Goal: Transaction & Acquisition: Purchase product/service

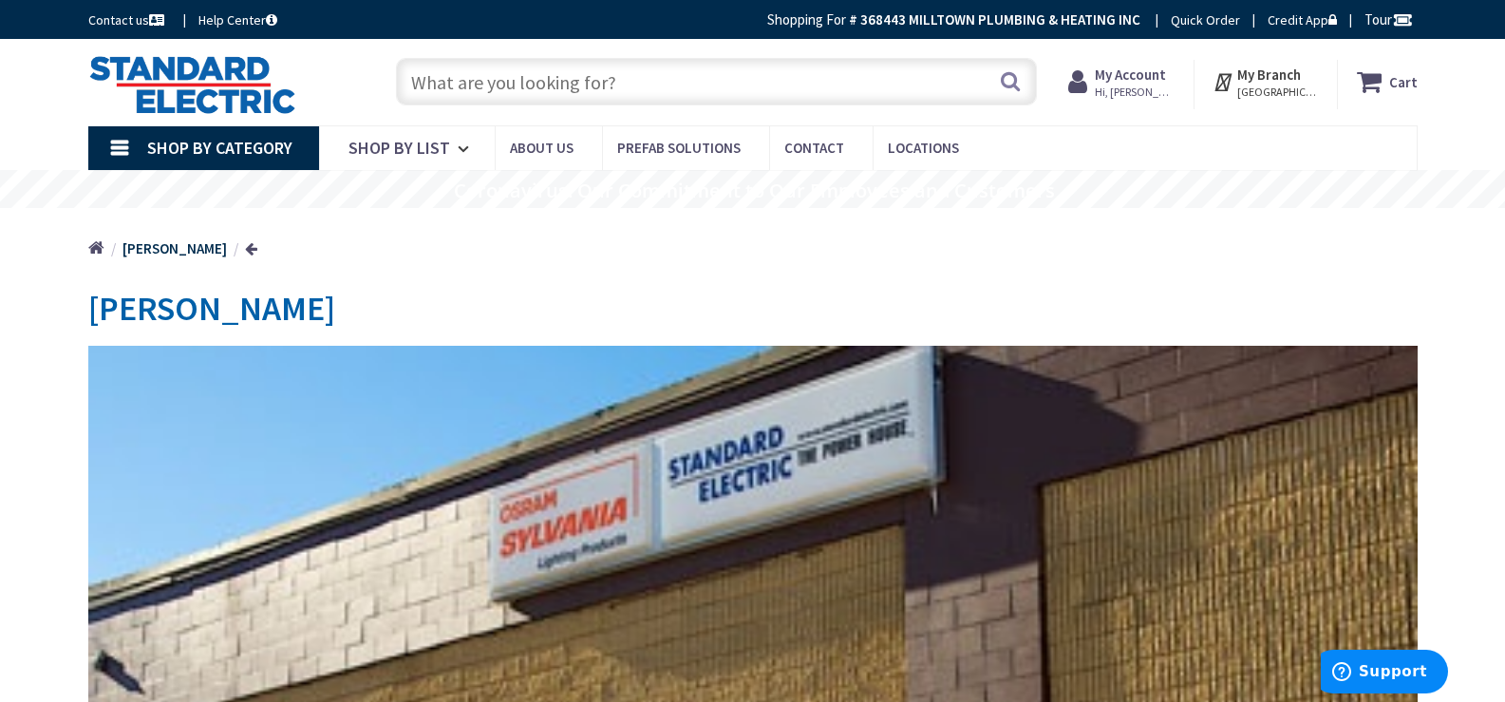
click at [1133, 85] on span "Hi, [PERSON_NAME]" at bounding box center [1135, 92] width 81 height 15
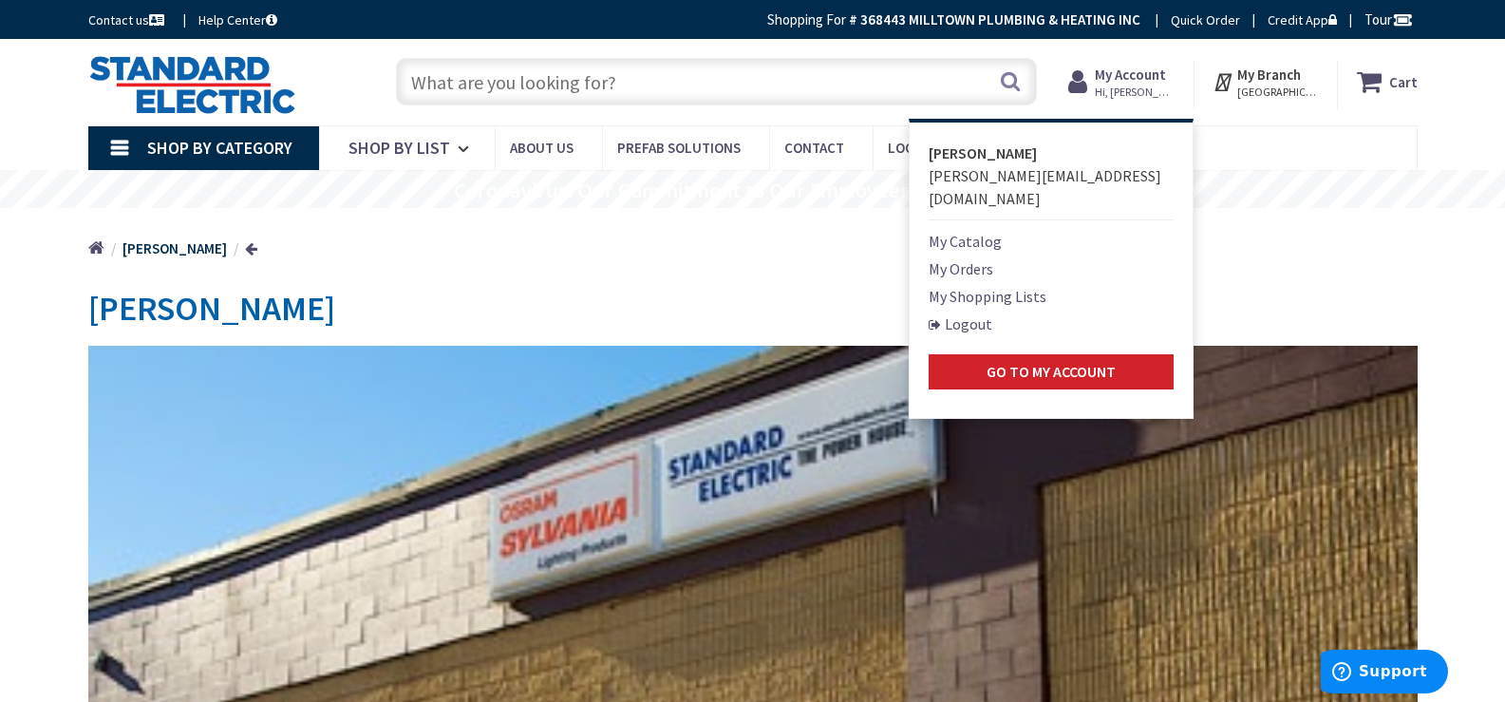
click at [989, 285] on link "My Shopping Lists" at bounding box center [988, 296] width 118 height 23
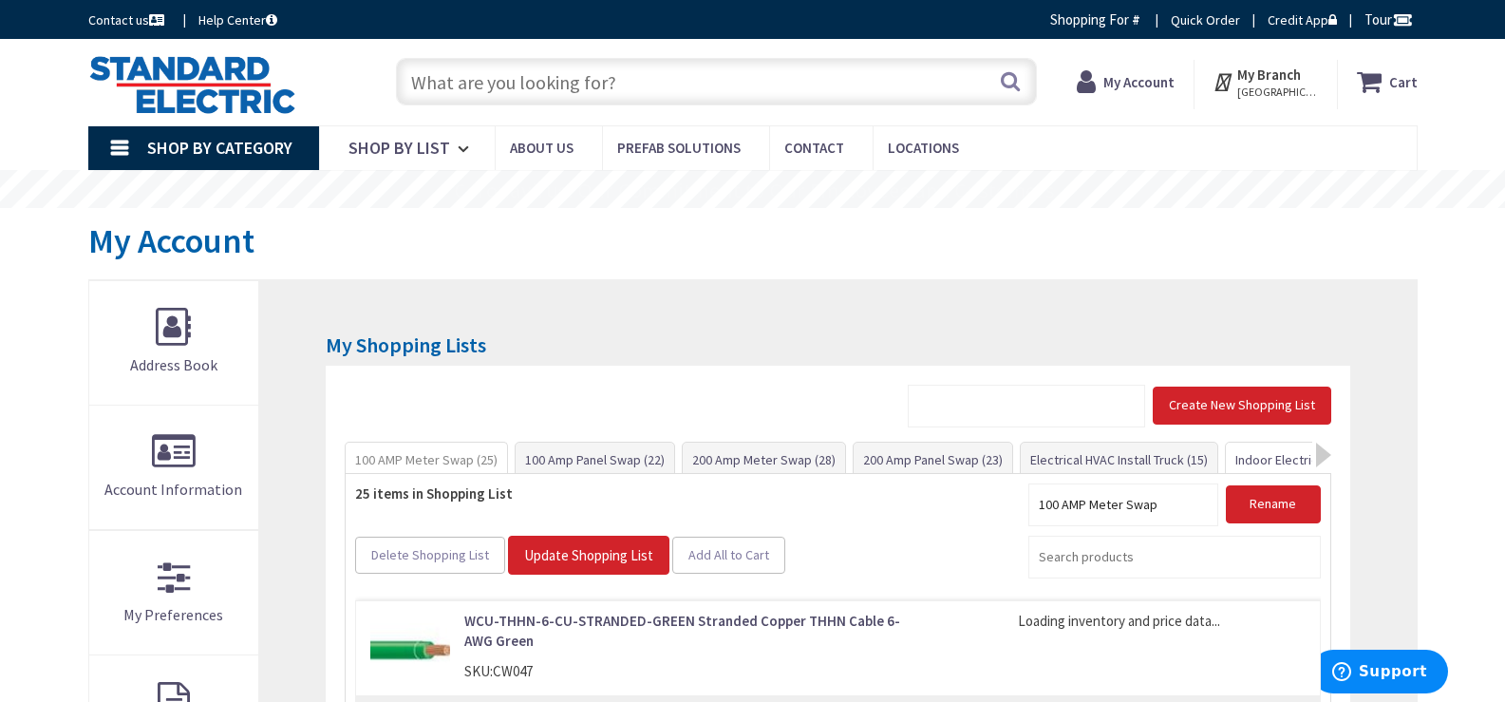
click at [1250, 459] on link "Indoor Electrical Kit (35)" at bounding box center [1302, 460] width 153 height 34
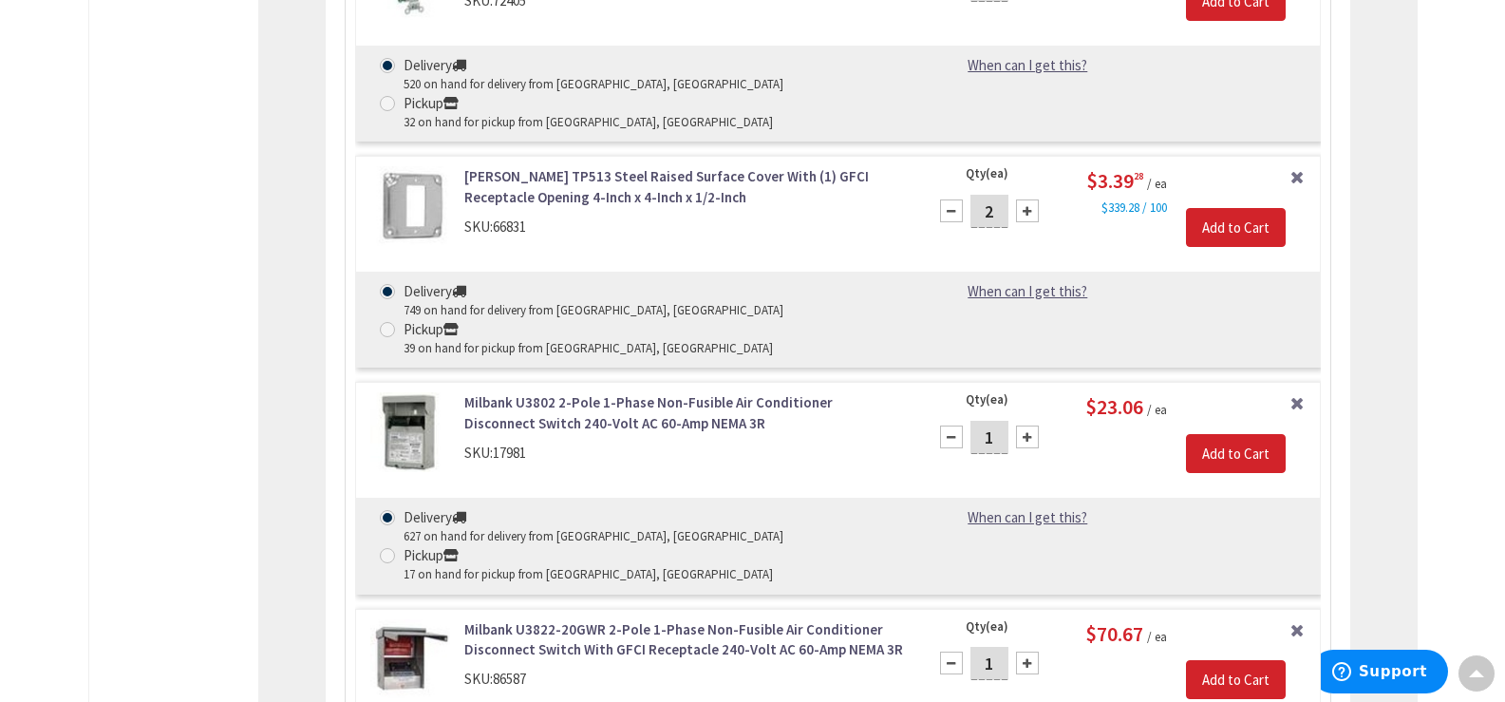
scroll to position [6100, 0]
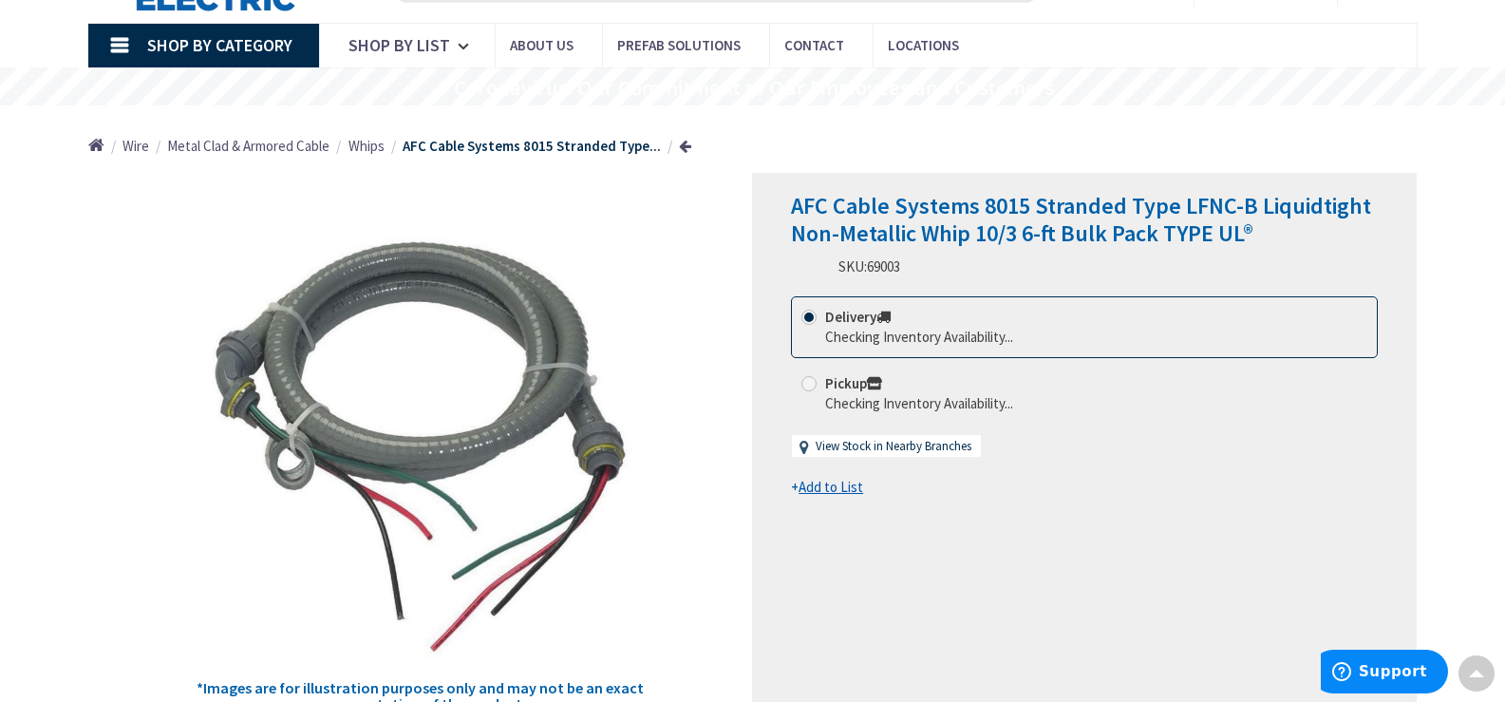
scroll to position [95, 0]
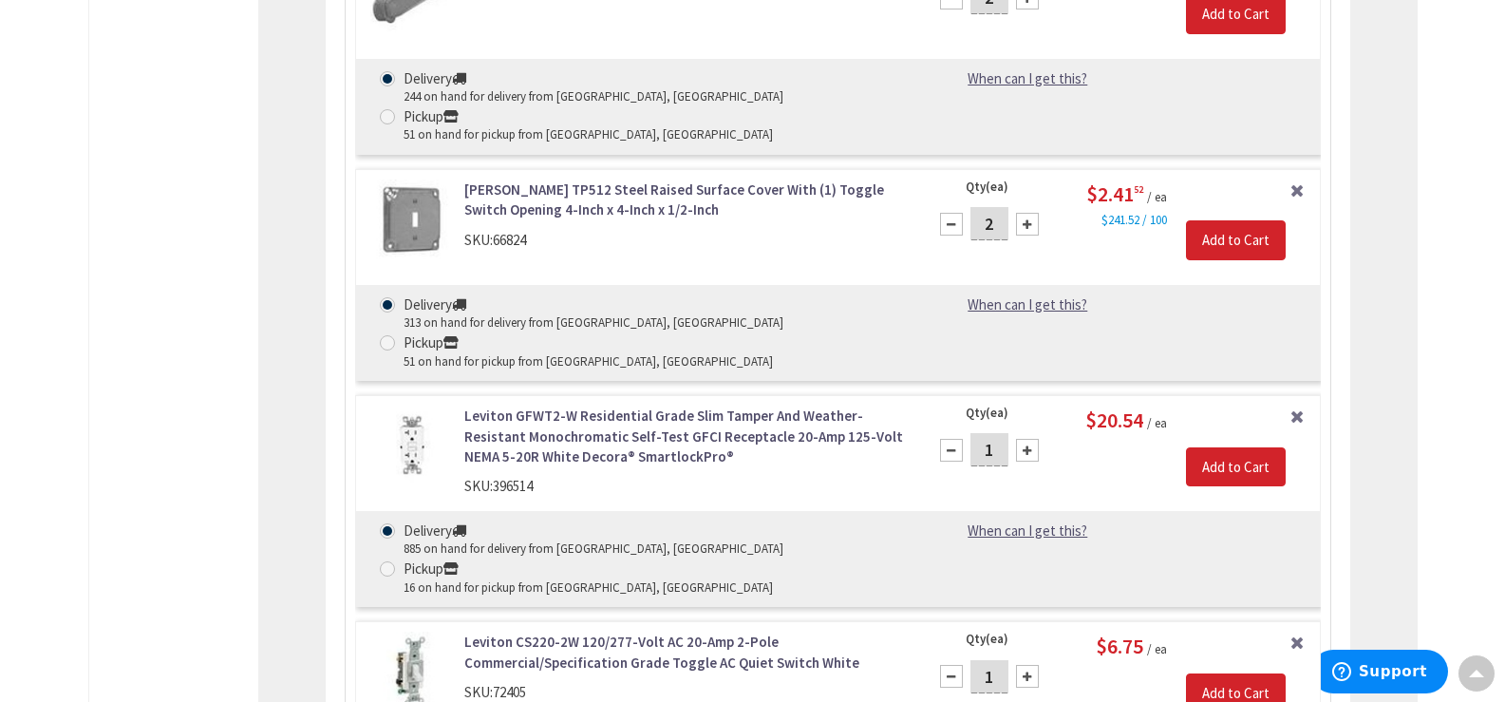
scroll to position [5224, 0]
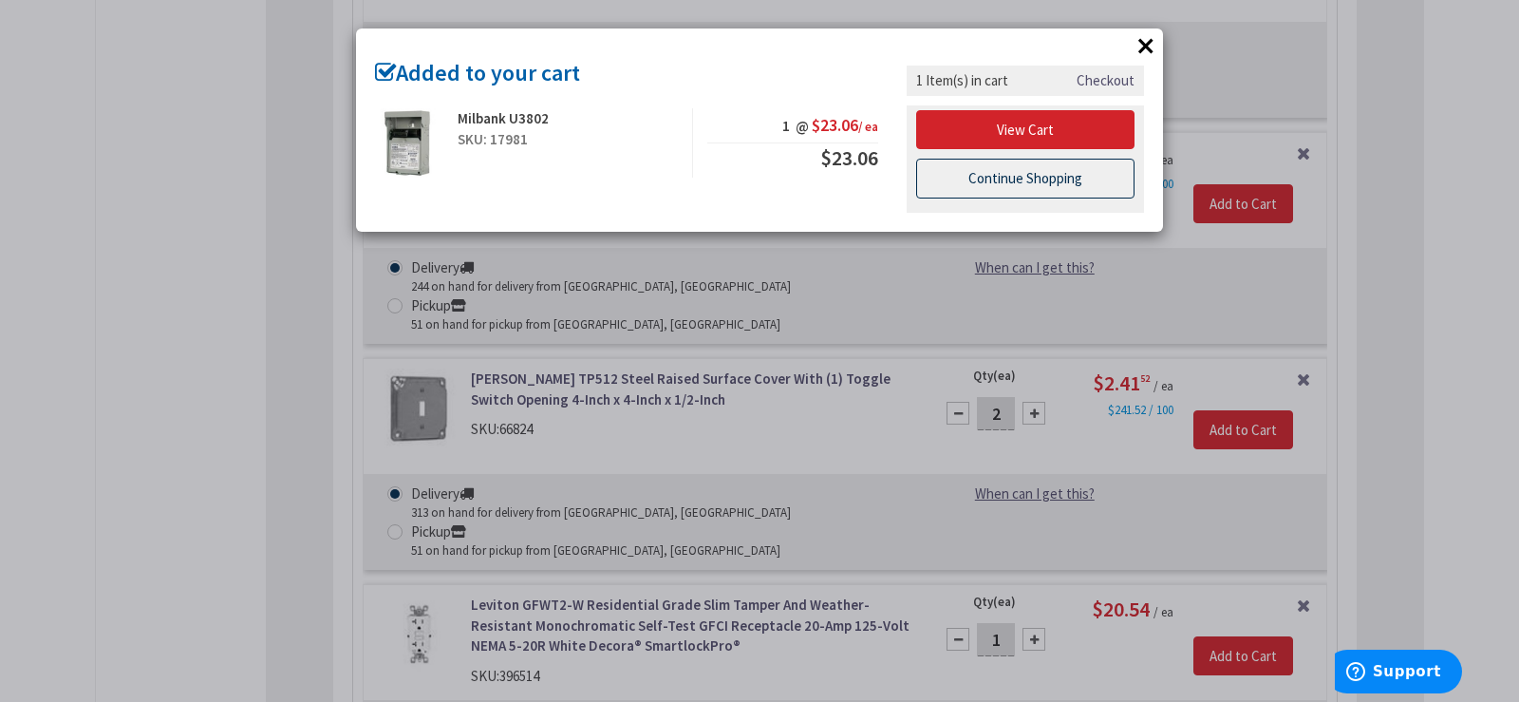
click at [1060, 174] on link "Continue Shopping" at bounding box center [1025, 179] width 218 height 40
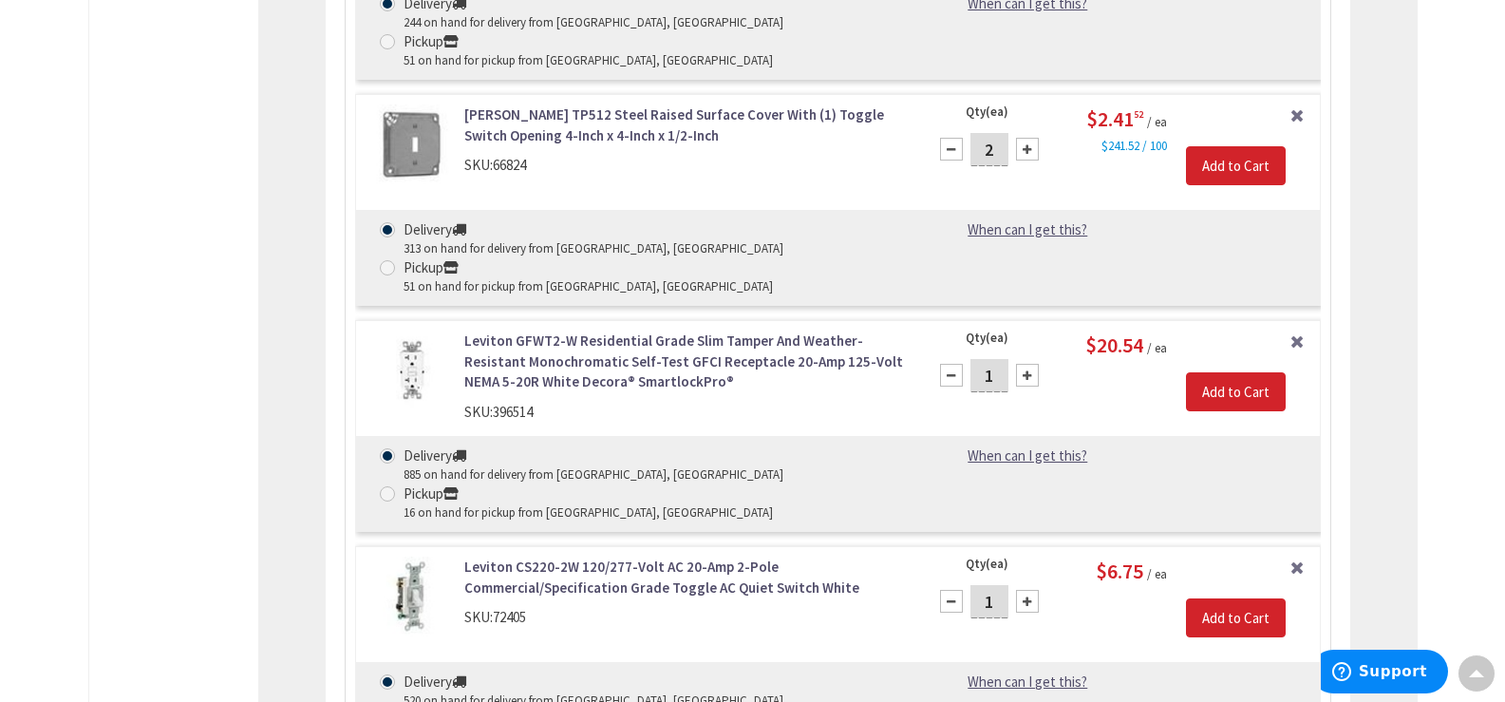
scroll to position [5509, 0]
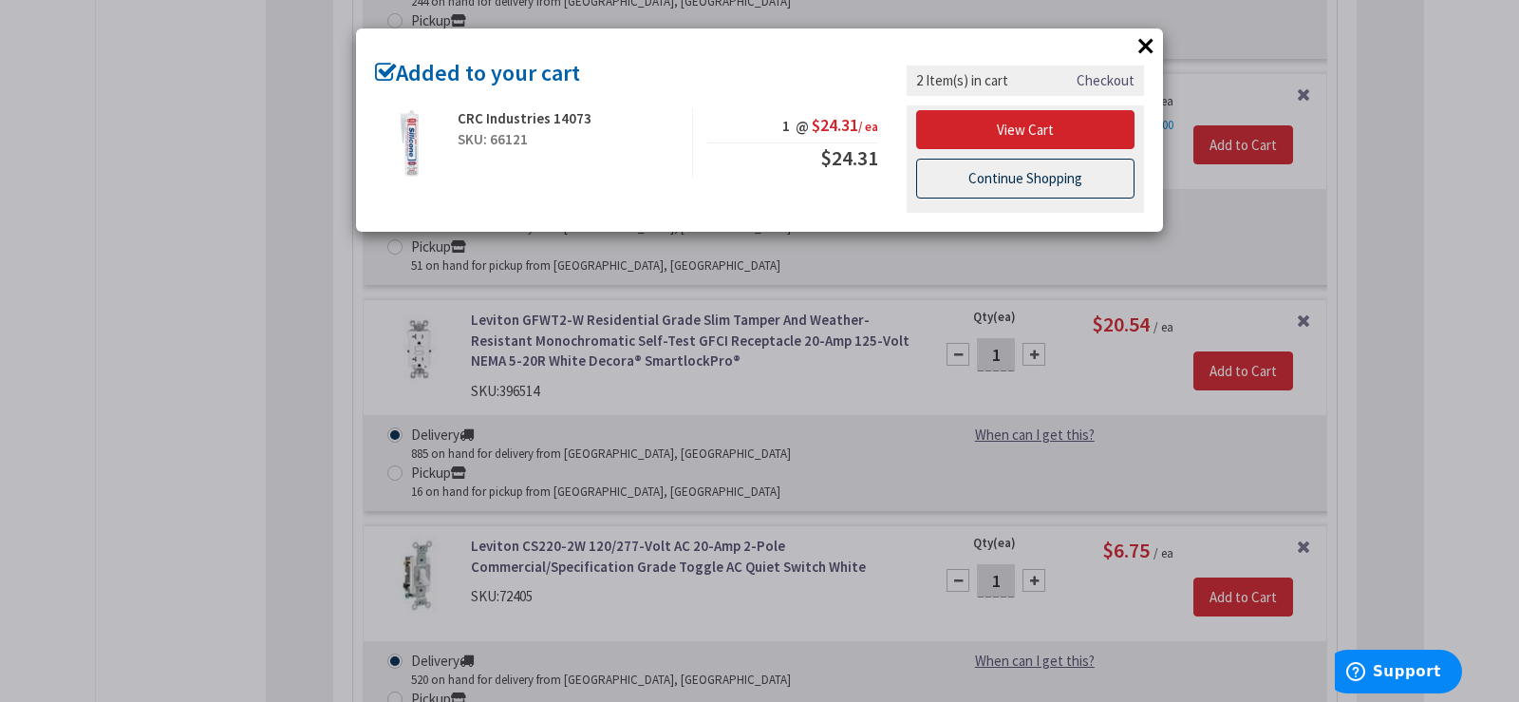
click at [1042, 176] on link "Continue Shopping" at bounding box center [1025, 179] width 218 height 40
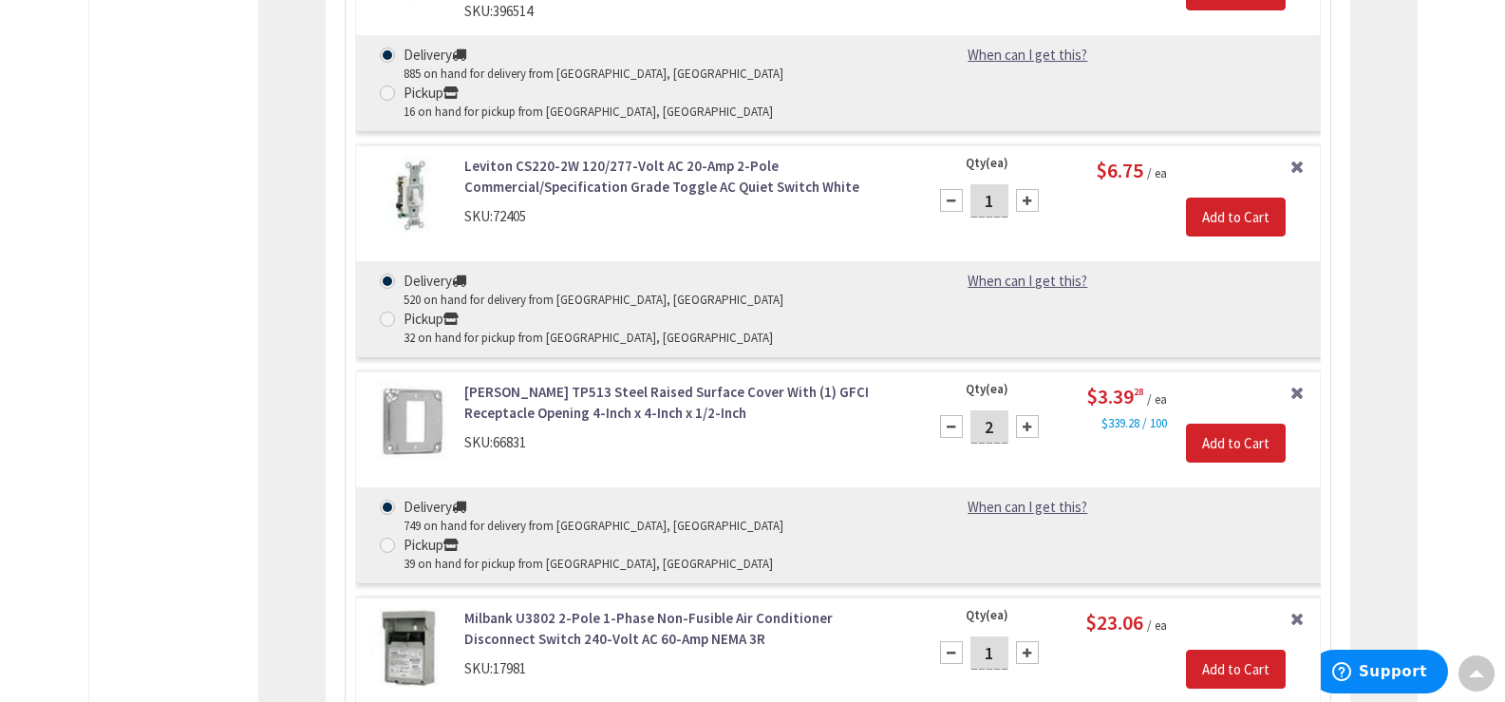
scroll to position [6078, 0]
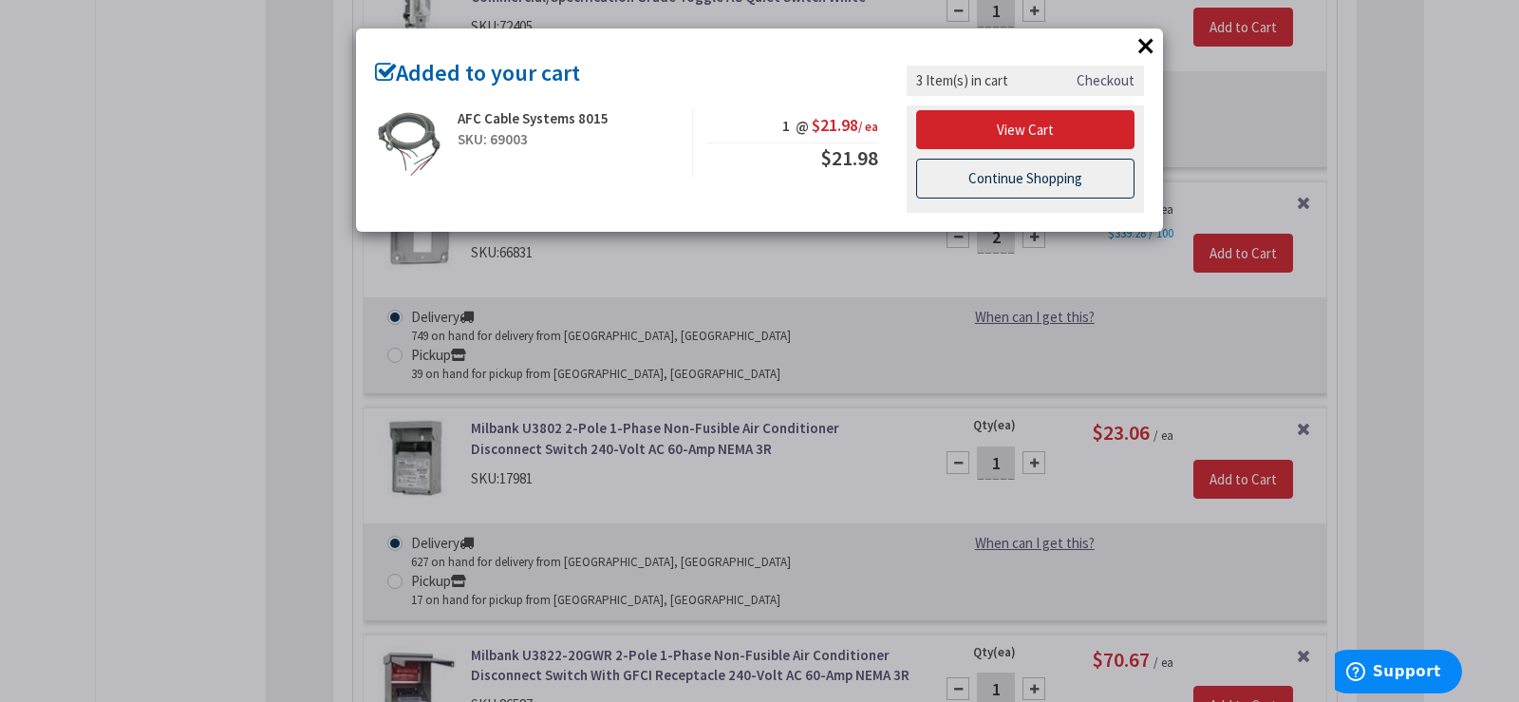
click at [1048, 185] on link "Continue Shopping" at bounding box center [1025, 179] width 218 height 40
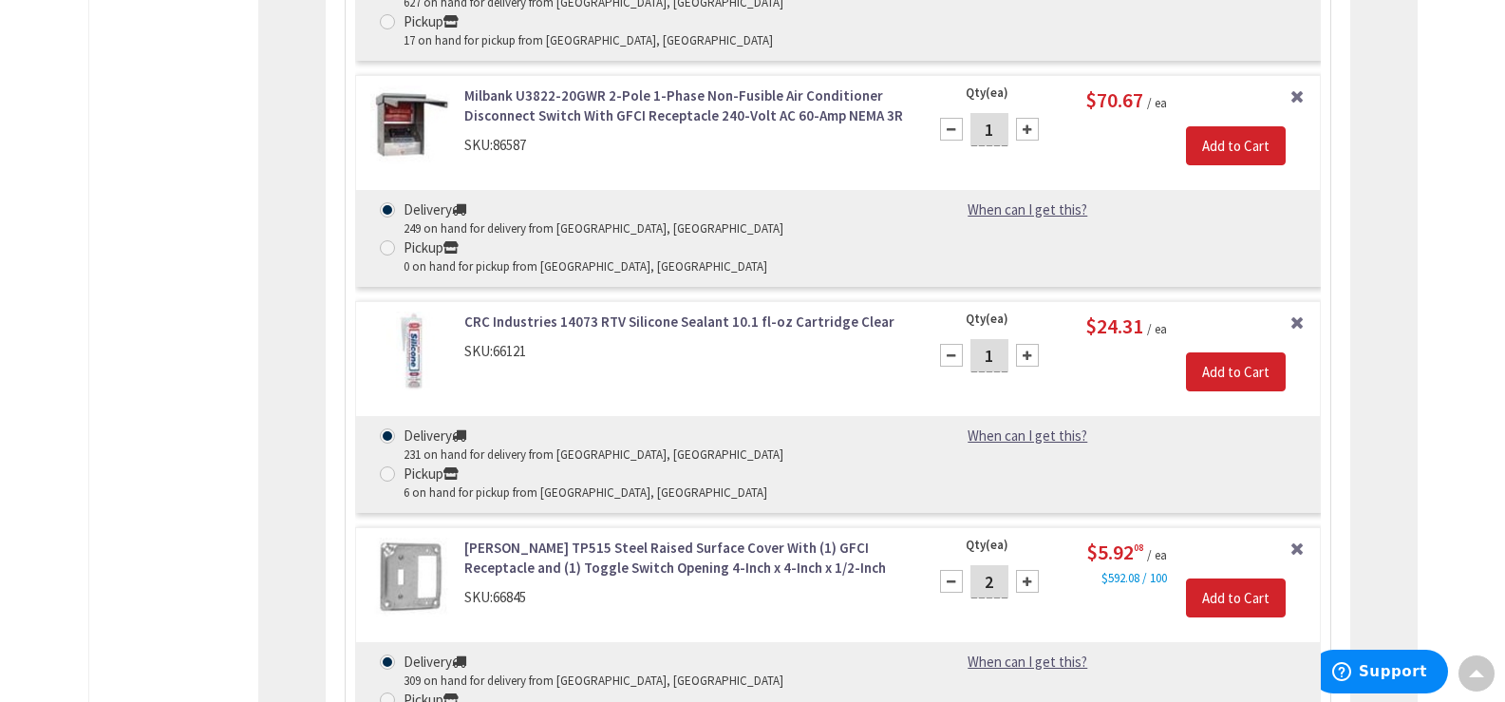
scroll to position [6648, 0]
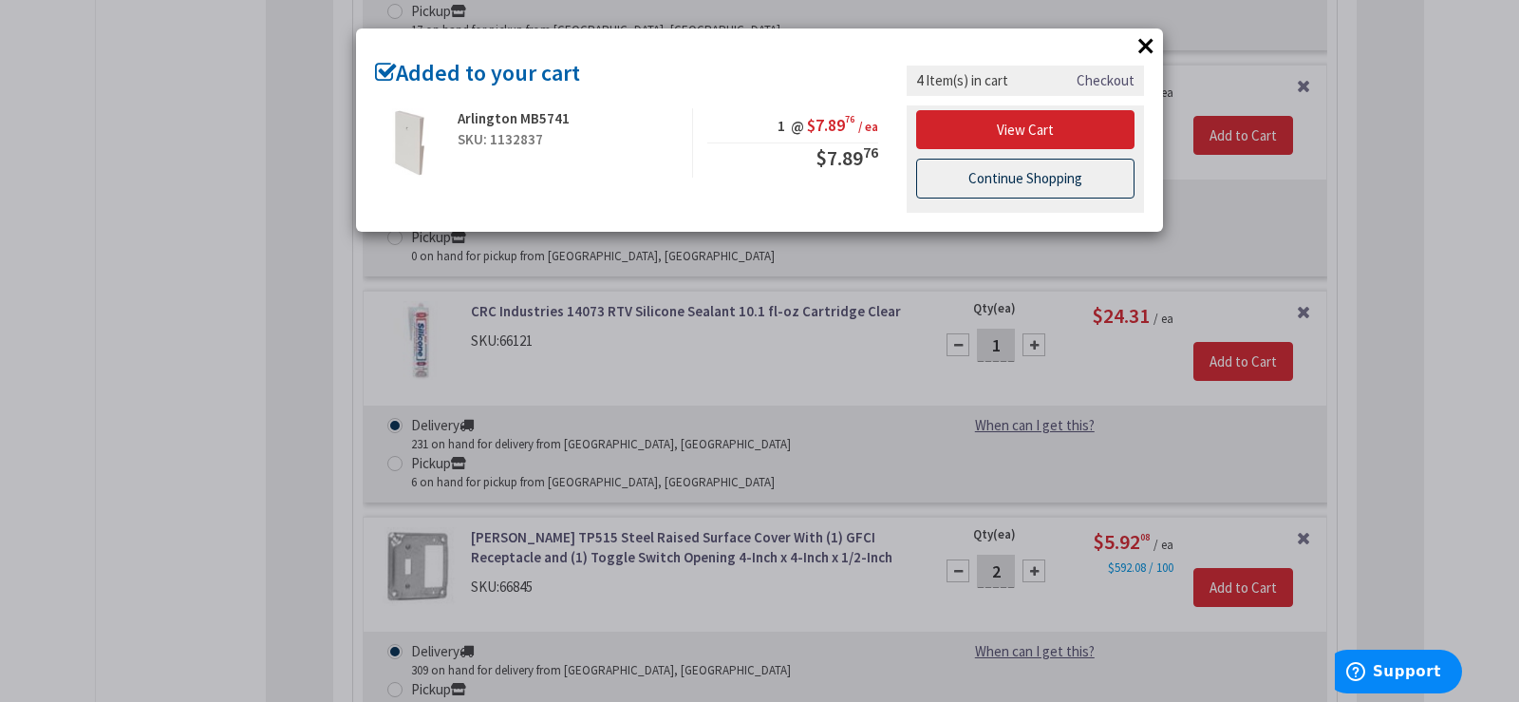
click at [999, 173] on link "Continue Shopping" at bounding box center [1025, 179] width 218 height 40
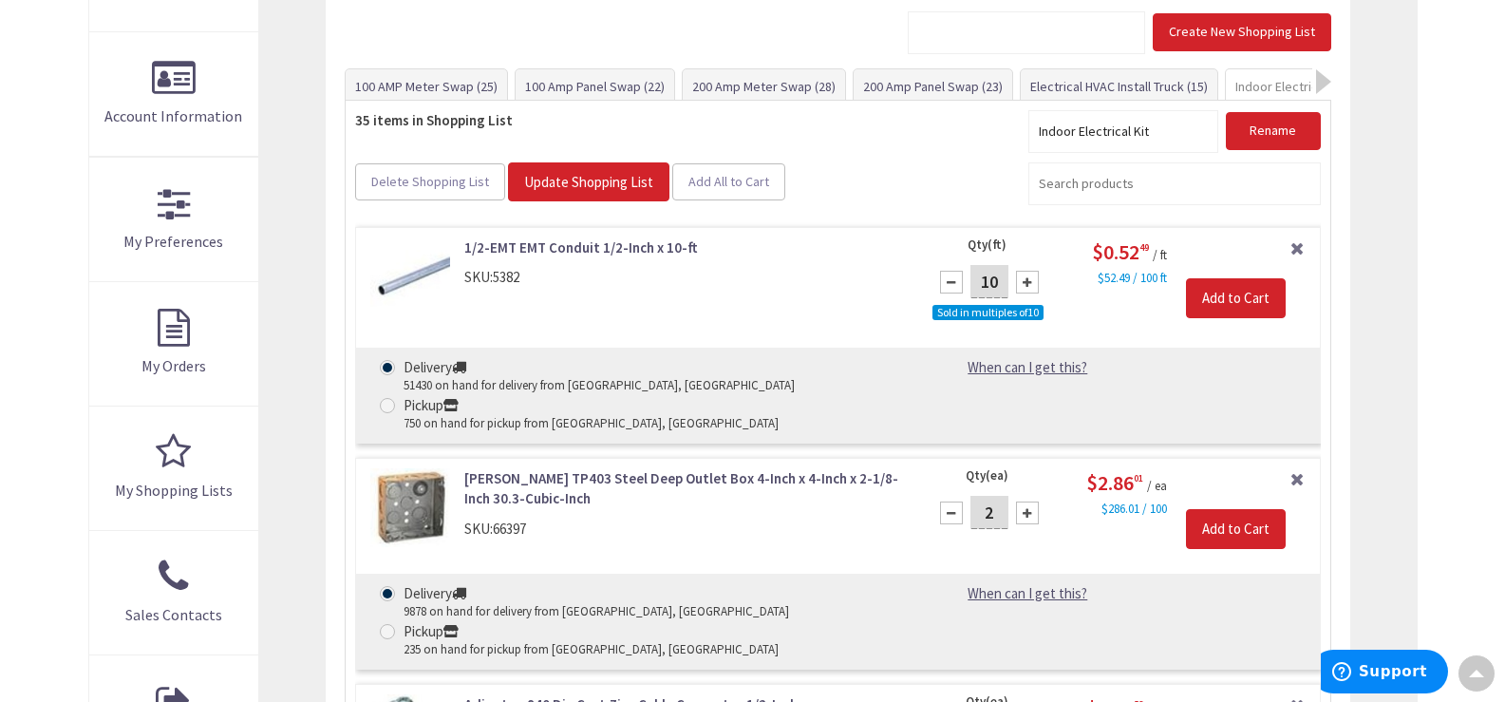
scroll to position [0, 0]
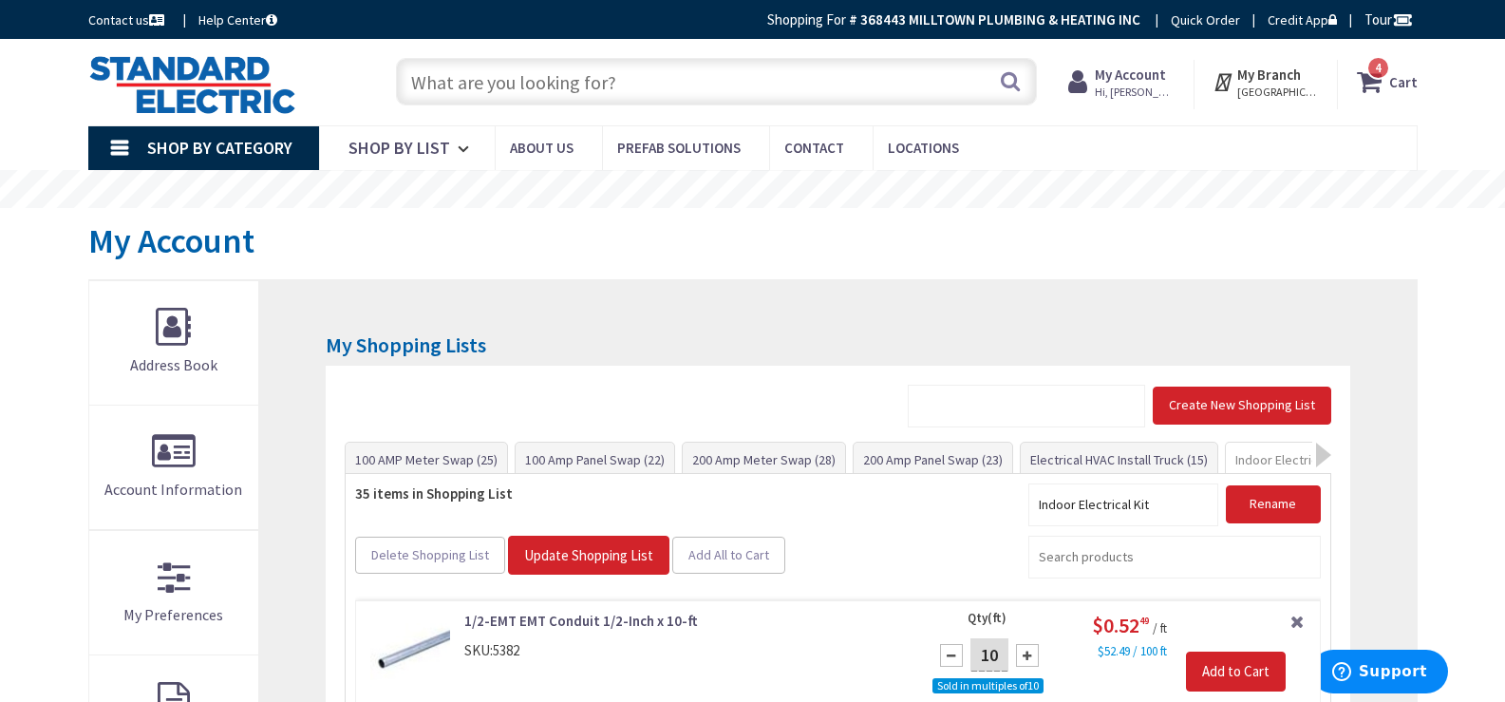
click at [1389, 77] on icon at bounding box center [1373, 82] width 32 height 34
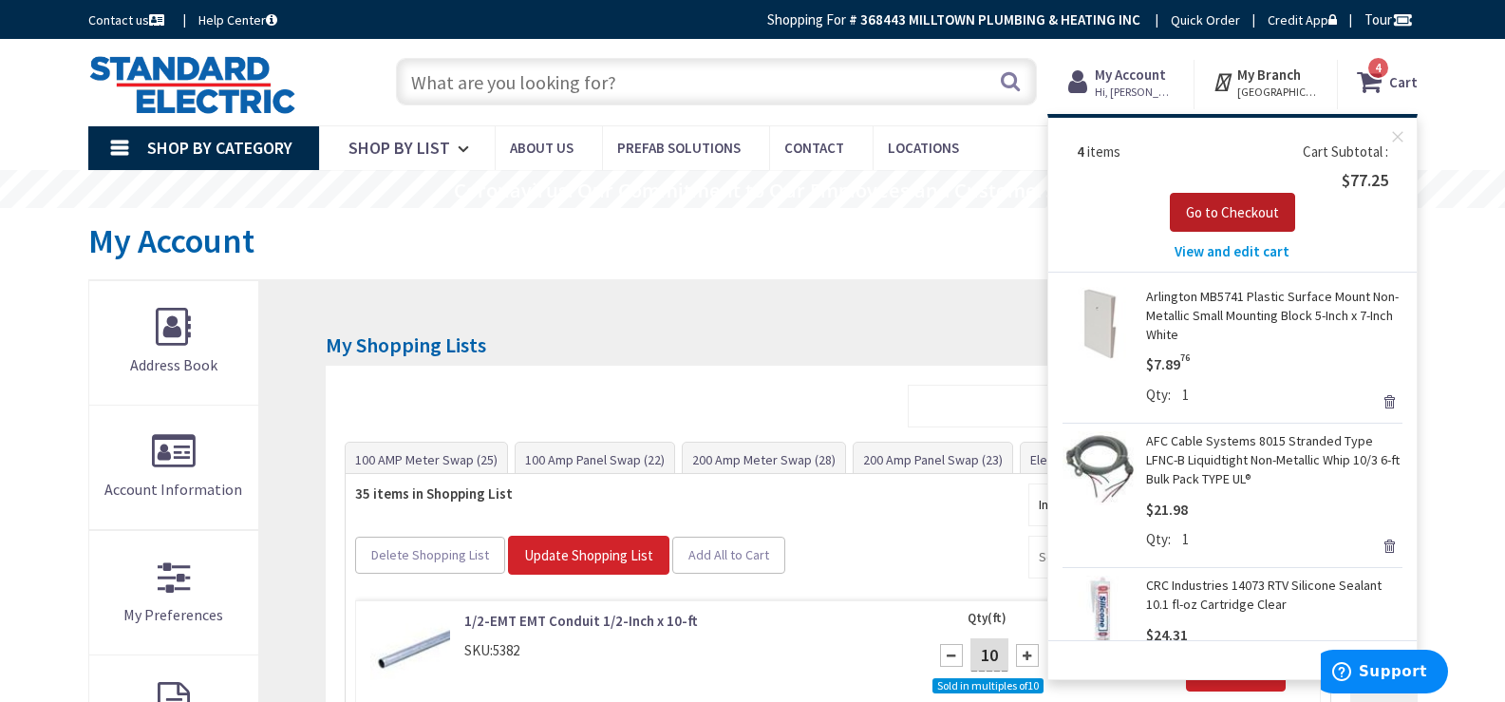
click at [1272, 205] on span "Go to Checkout" at bounding box center [1232, 212] width 93 height 18
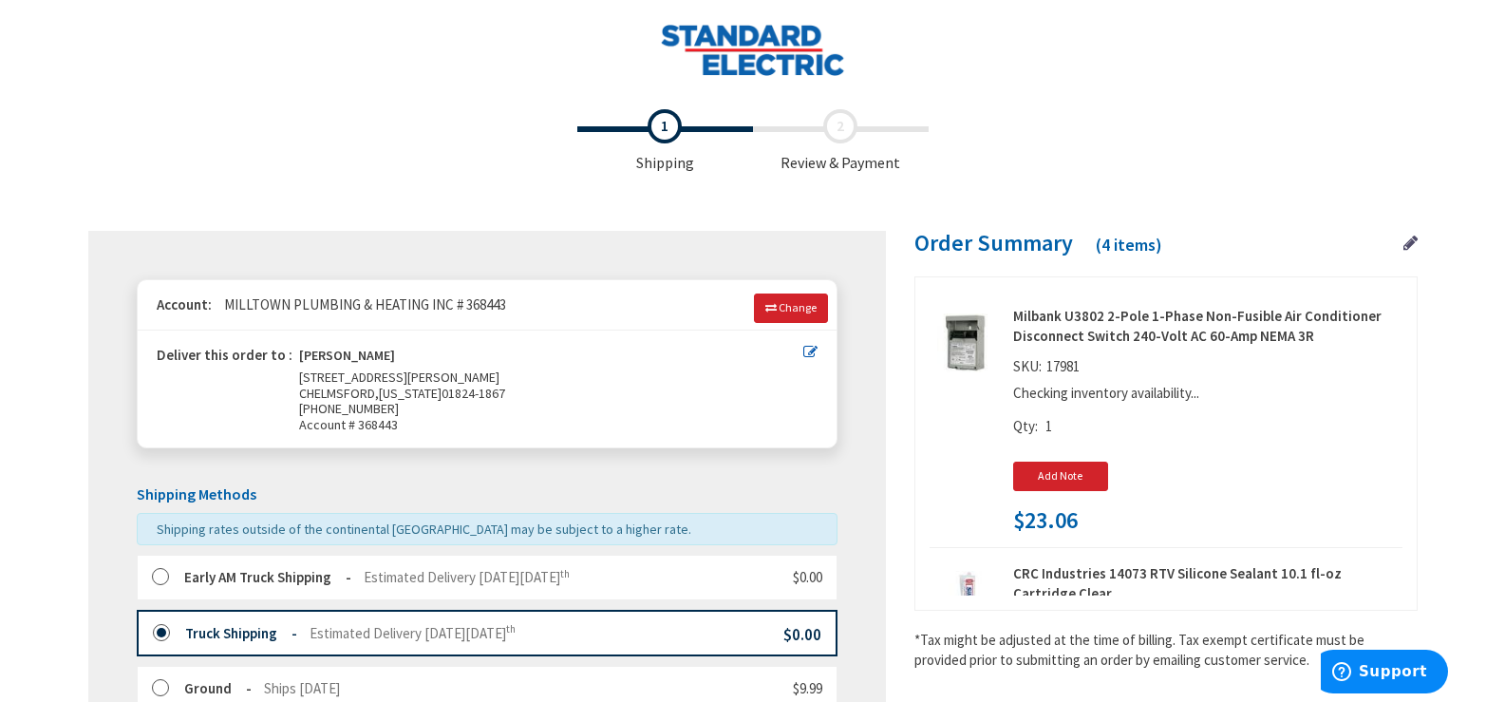
click at [312, 580] on strong "Early AM Truck Shipping" at bounding box center [267, 577] width 167 height 18
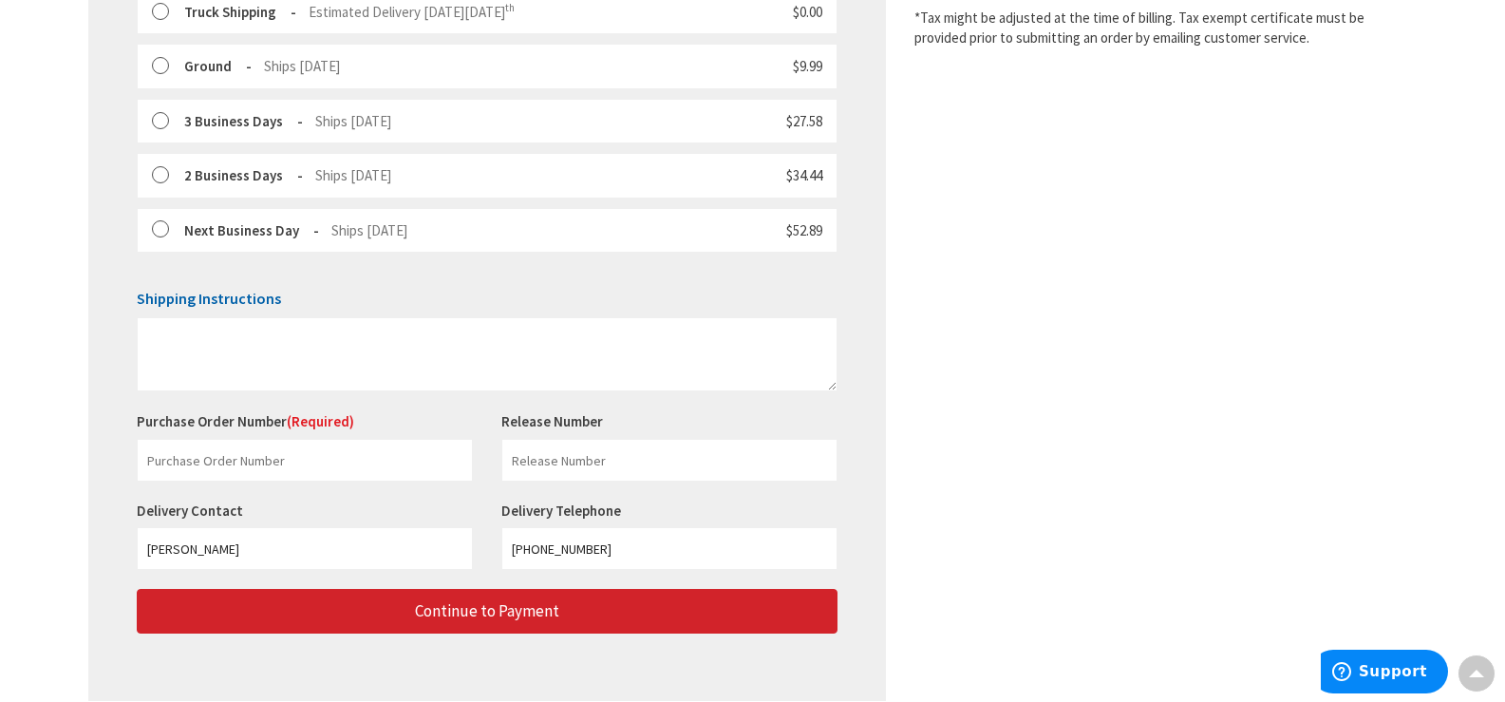
scroll to position [665, 0]
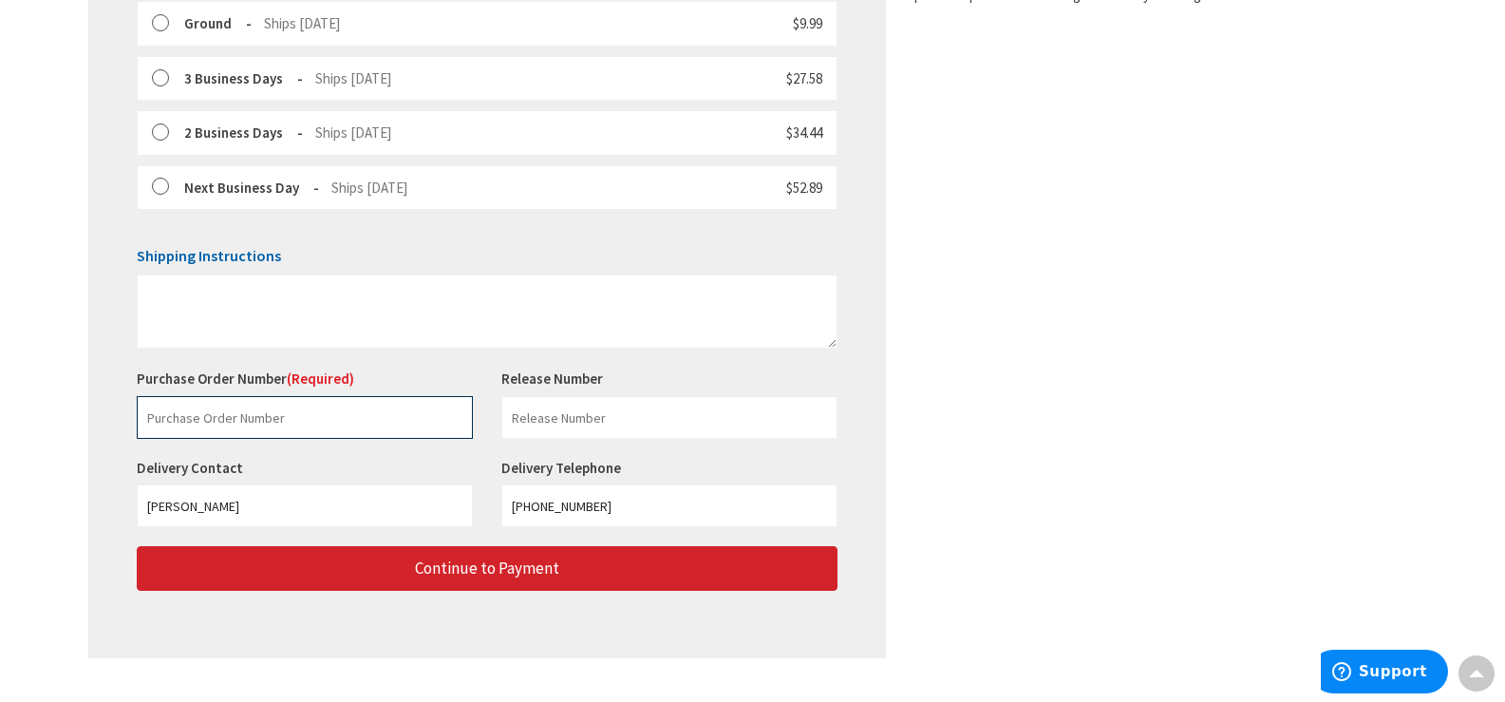
click at [282, 420] on input "text" at bounding box center [305, 417] width 336 height 43
paste input "229110114"
type input "229110114"
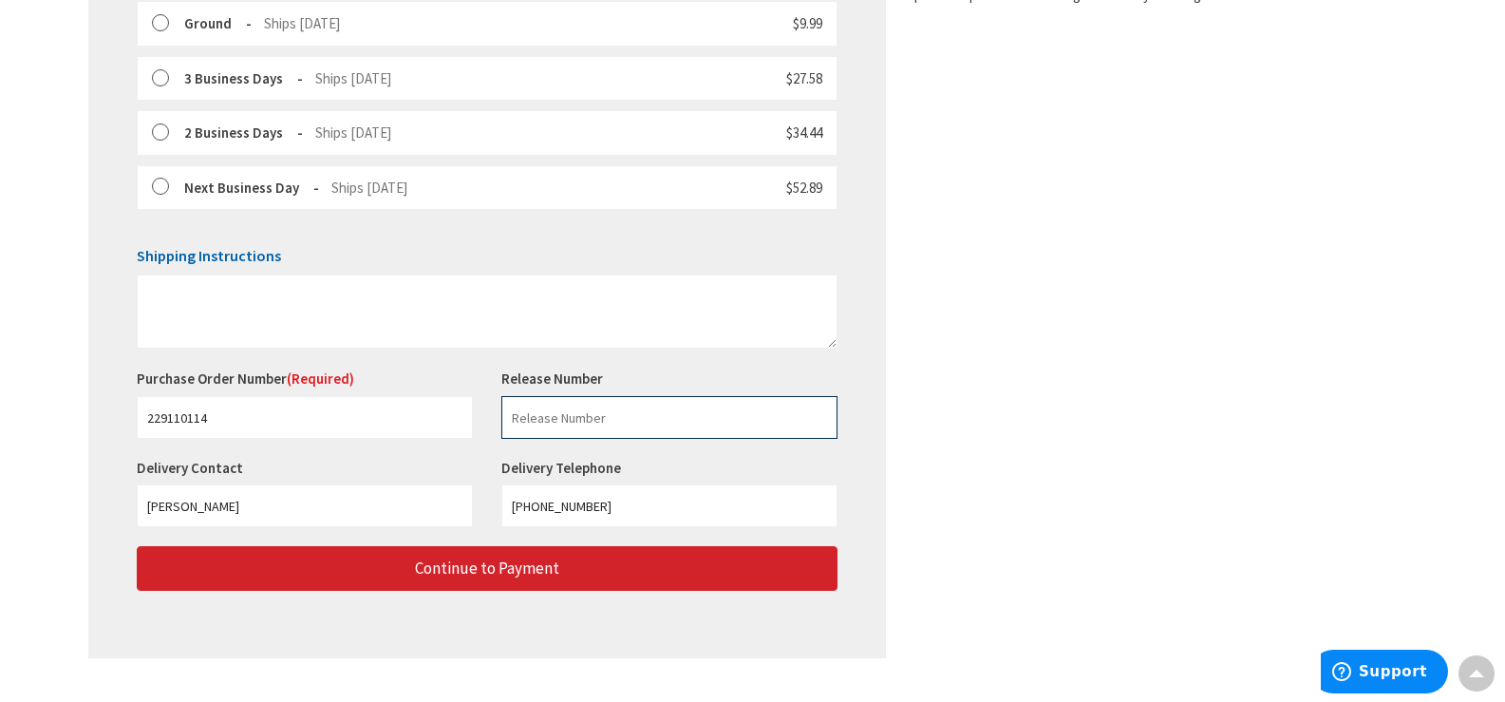
click at [653, 415] on input "text" at bounding box center [669, 417] width 336 height 43
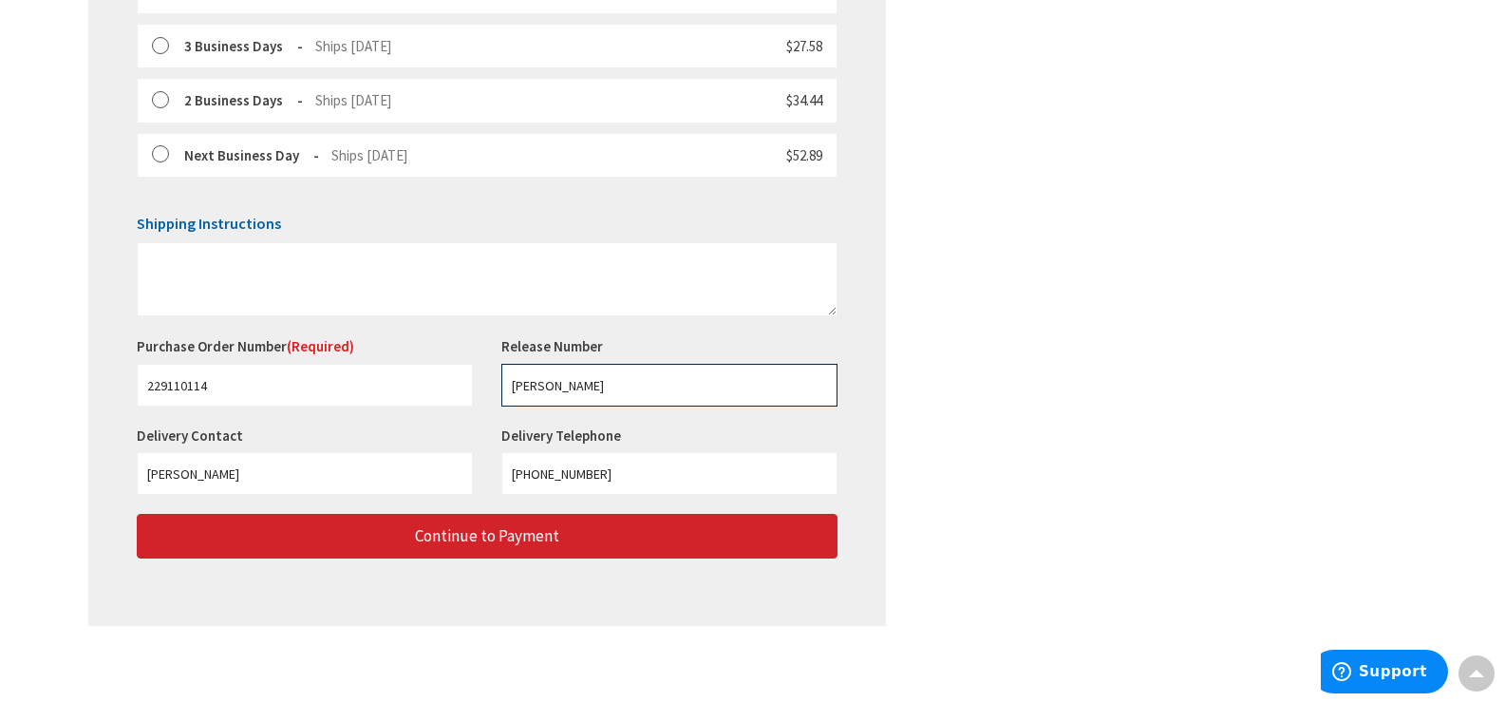
scroll to position [702, 0]
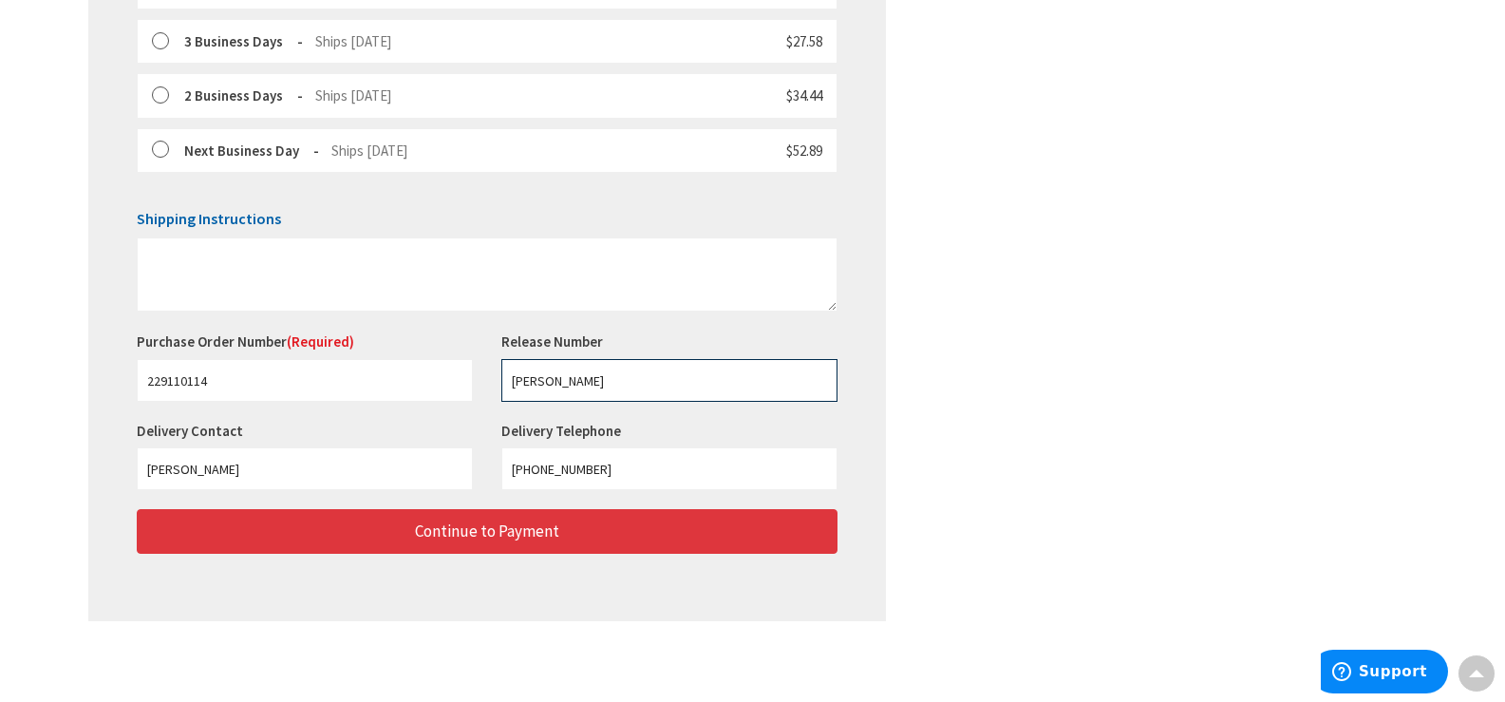
type input "K.NEWTON"
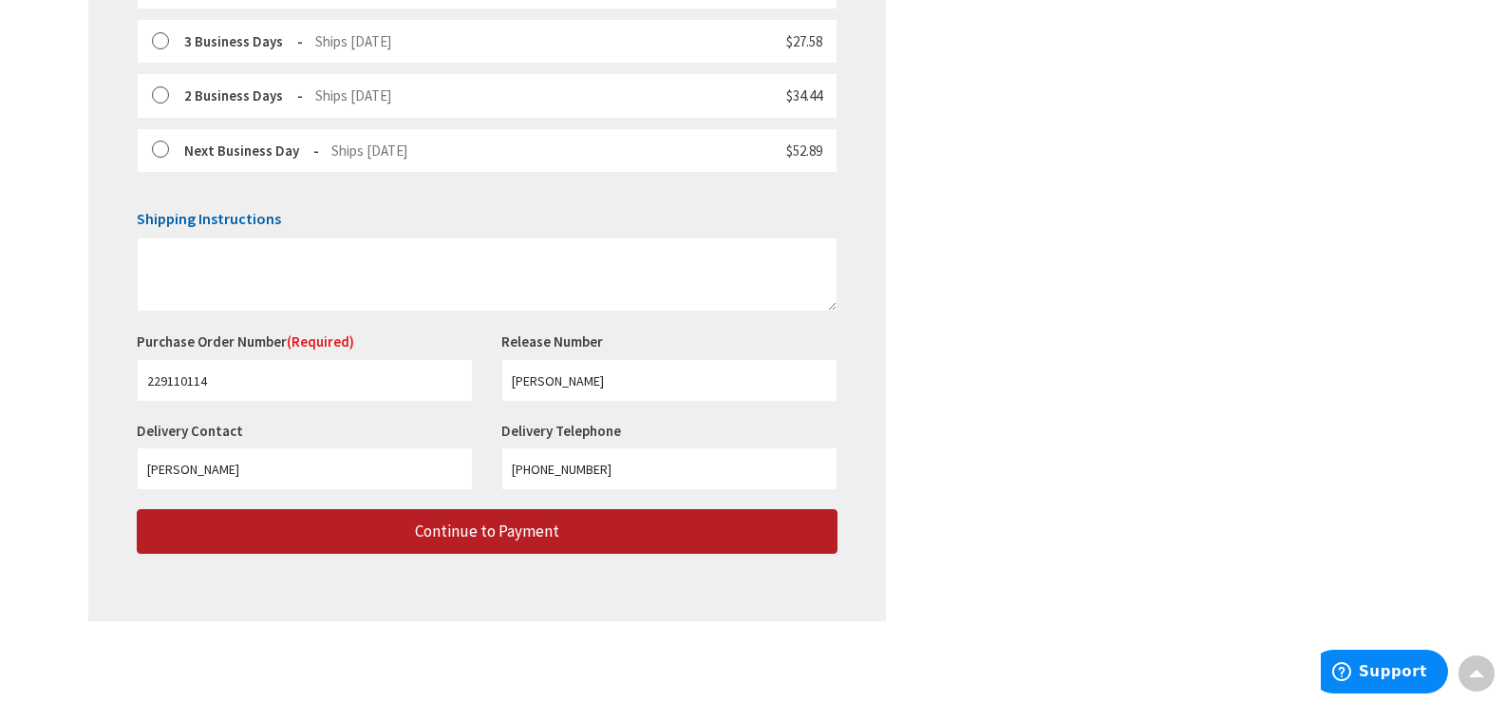
click at [561, 536] on button "Continue to Payment" at bounding box center [487, 531] width 701 height 45
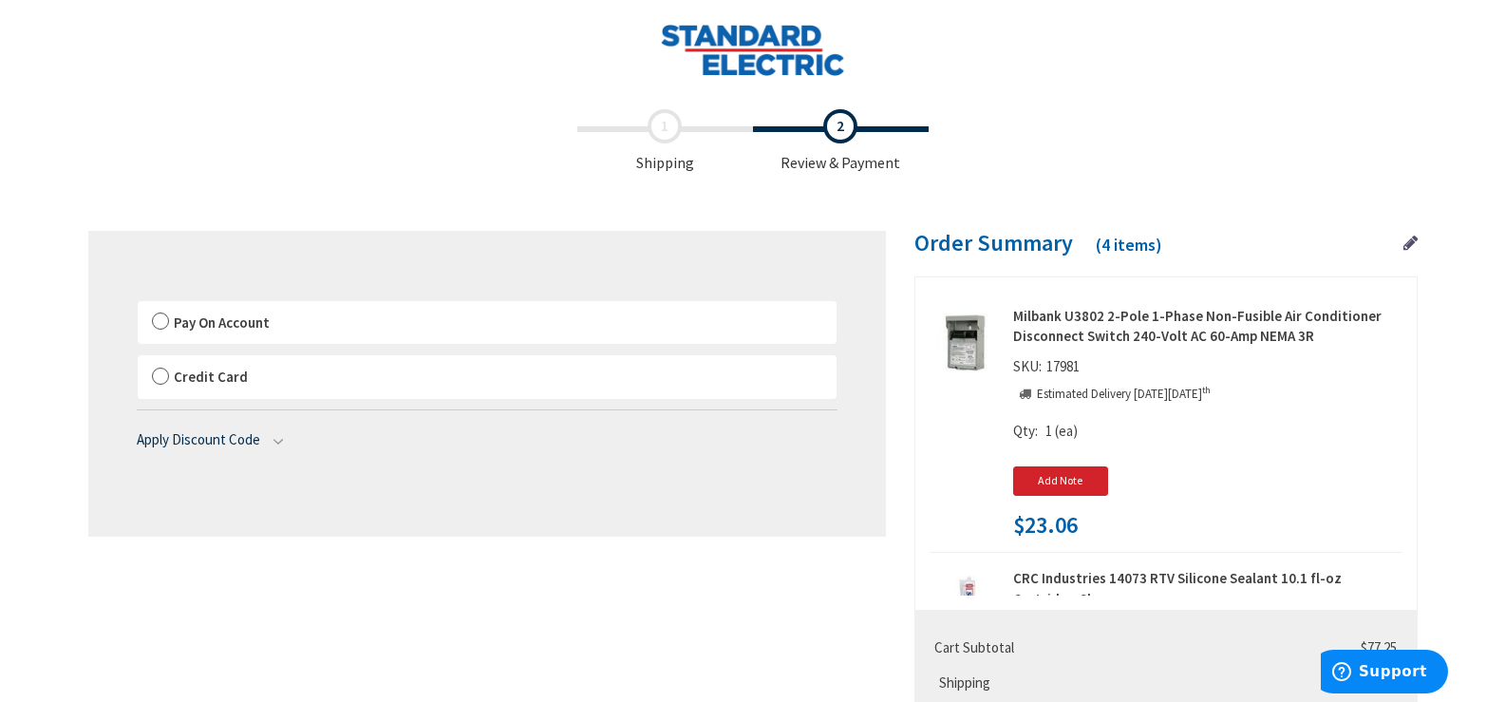
click at [306, 322] on label "Pay On Account" at bounding box center [487, 323] width 699 height 44
click at [138, 305] on input "Pay On Account" at bounding box center [138, 305] width 0 height 0
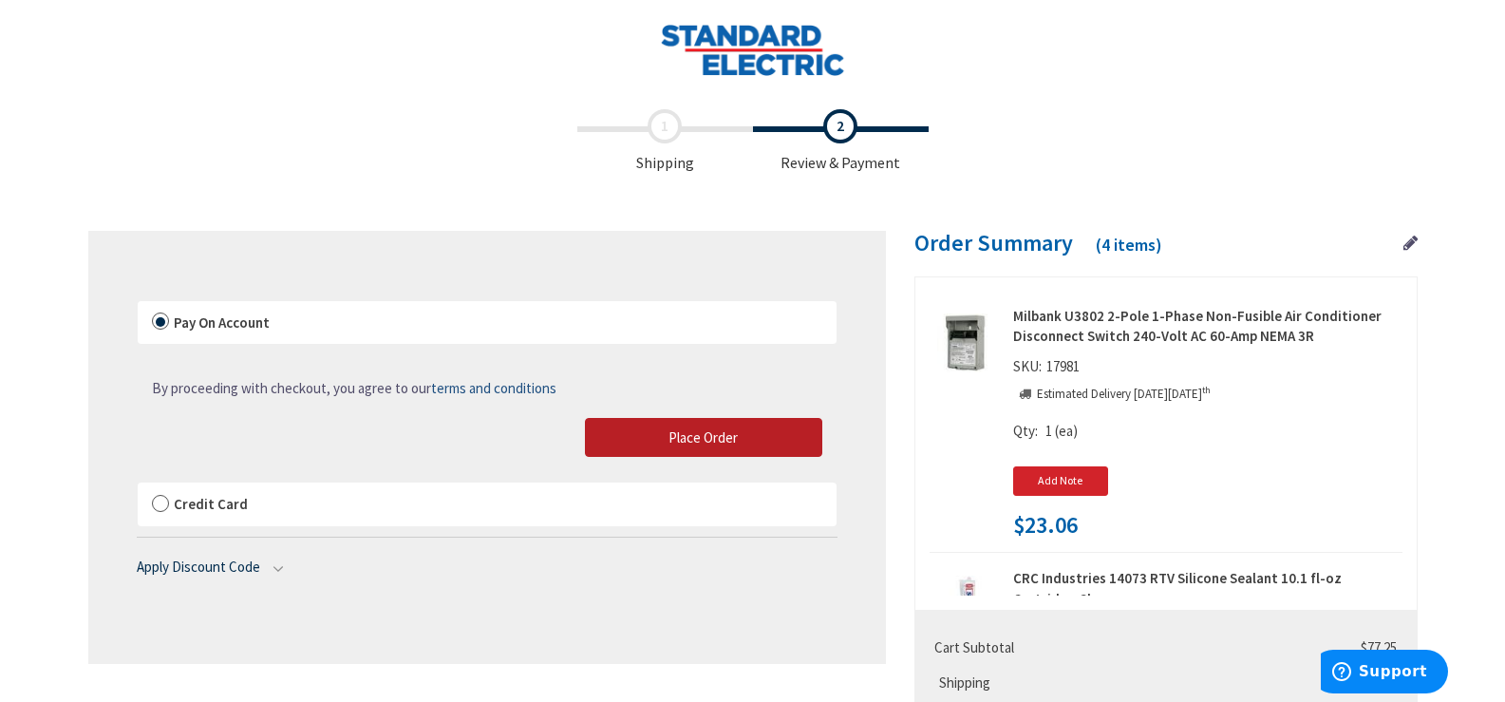
click at [758, 438] on button "Place Order" at bounding box center [703, 438] width 237 height 40
